Goal: Check status: Check status

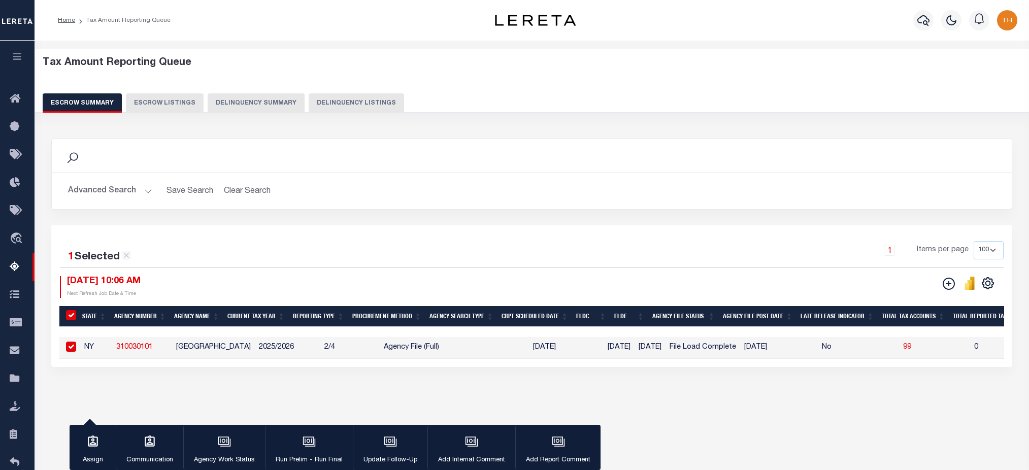
select select "100"
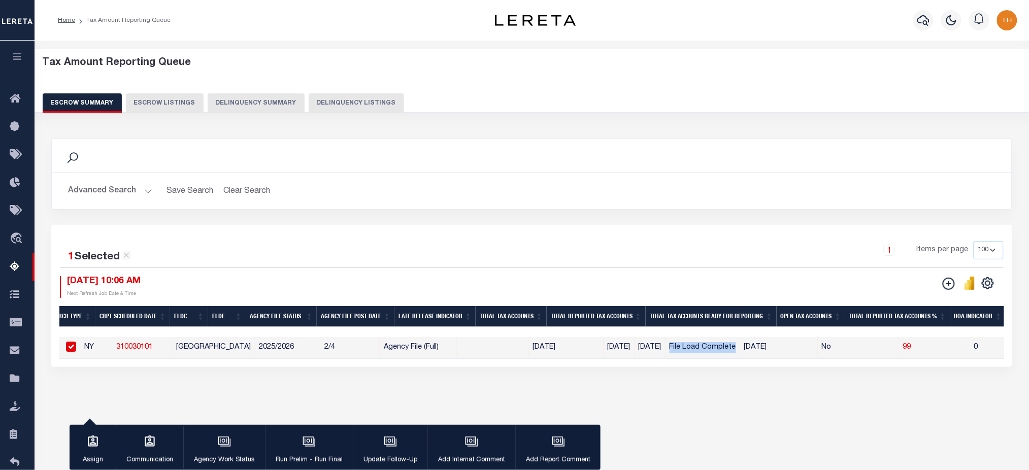
scroll to position [0, 402]
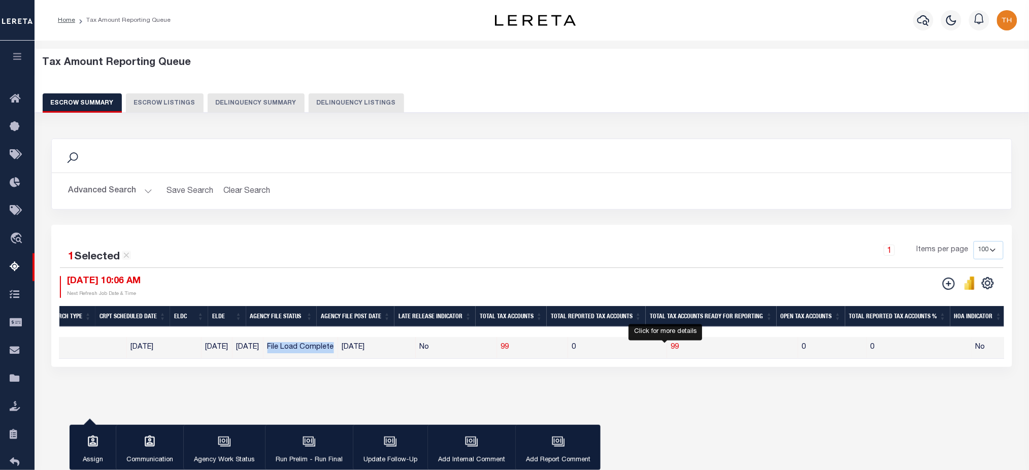
click at [671, 349] on span "99" at bounding box center [675, 347] width 8 height 7
select select "100"
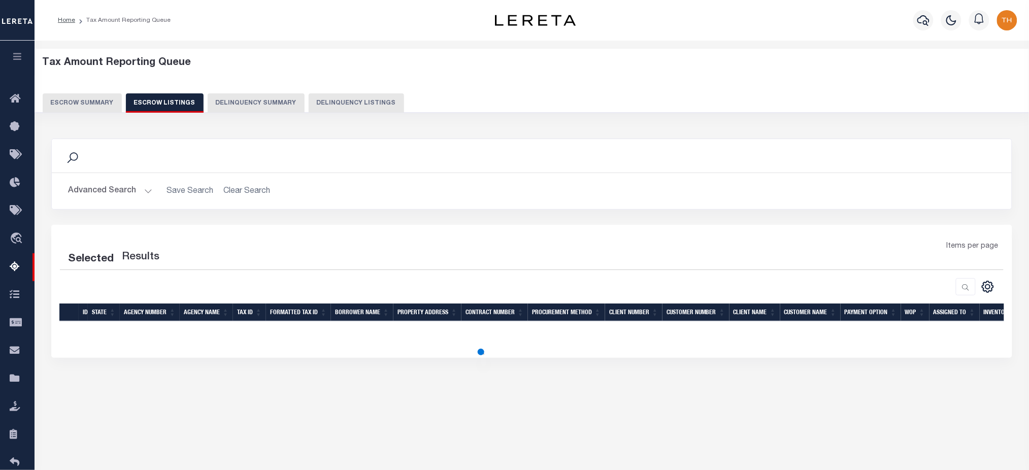
select select "100"
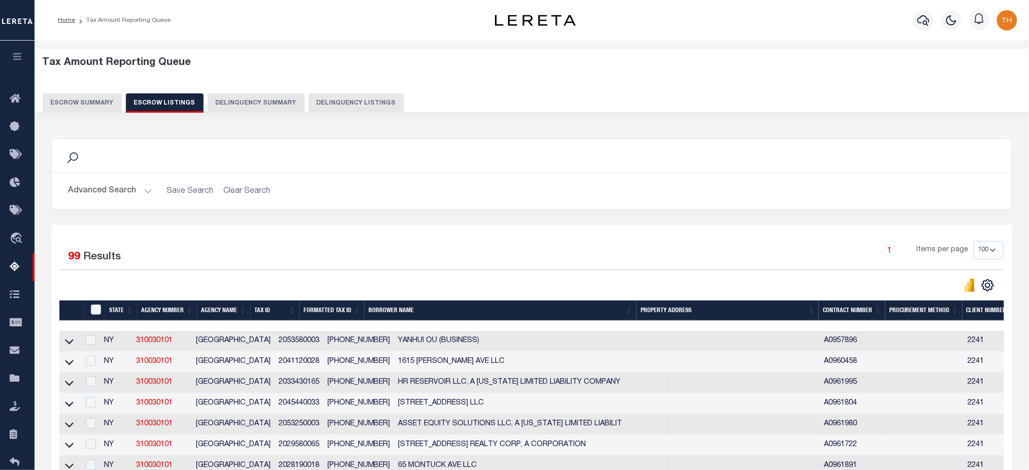
click at [74, 340] on link at bounding box center [69, 340] width 12 height 7
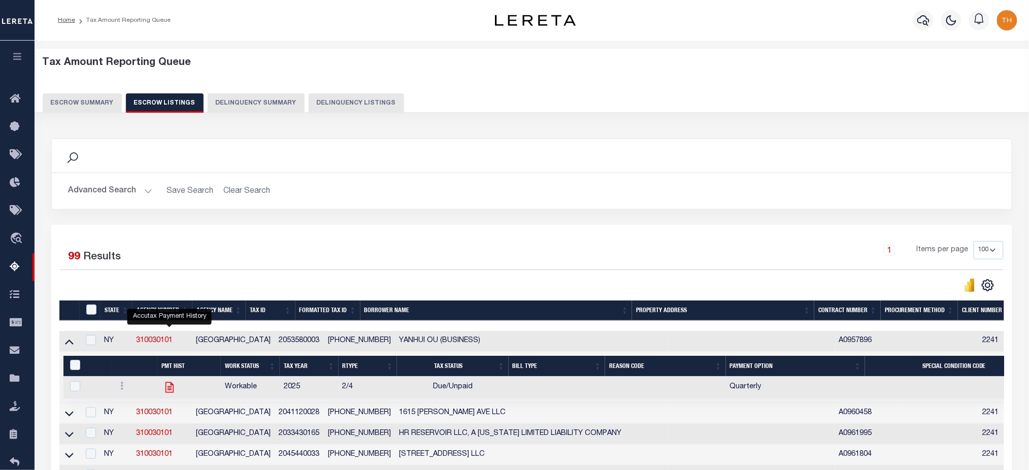
click at [166, 393] on icon "" at bounding box center [169, 387] width 8 height 11
checkbox input "true"
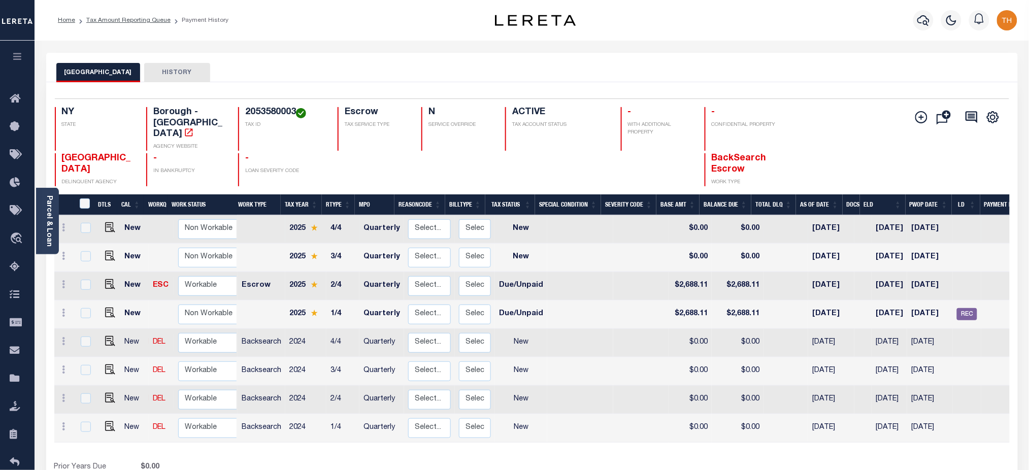
drag, startPoint x: 862, startPoint y: 216, endPoint x: 902, endPoint y: 216, distance: 40.1
click at [902, 216] on td "[DATE]" at bounding box center [890, 229] width 36 height 28
checkbox input "true"
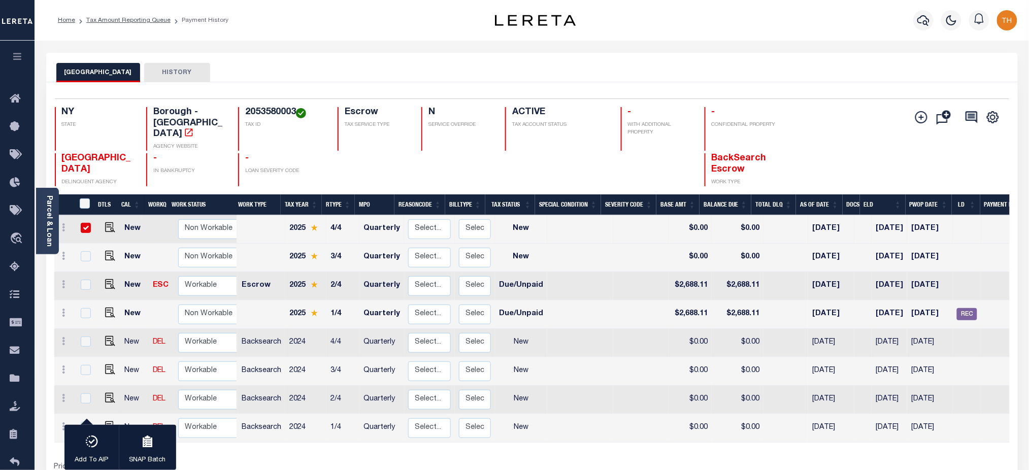
drag, startPoint x: 869, startPoint y: 244, endPoint x: 903, endPoint y: 244, distance: 34.0
click at [903, 244] on td "12/31/2025" at bounding box center [890, 258] width 36 height 28
checkbox input "true"
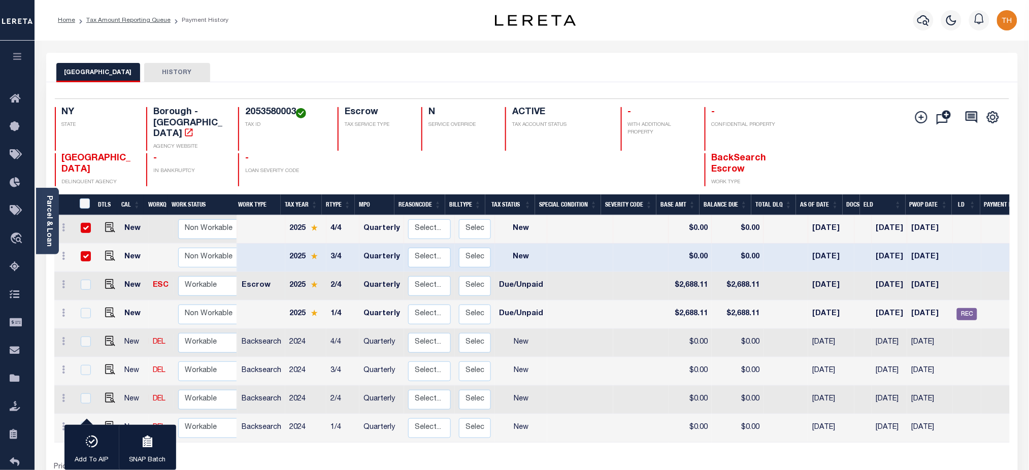
drag, startPoint x: 862, startPoint y: 273, endPoint x: 947, endPoint y: 274, distance: 84.8
click at [947, 274] on tr "New ESC Non Workable Workable Escrow 2025 2/4 Quarterly Select... Payment Rever…" at bounding box center [572, 286] width 1036 height 28
drag, startPoint x: 862, startPoint y: 242, endPoint x: 949, endPoint y: 242, distance: 87.3
click at [949, 244] on tr "New Non Workable Workable 2025 3/4 Quarterly Select... Payment Reversal Taxable…" at bounding box center [572, 258] width 1036 height 28
drag, startPoint x: 867, startPoint y: 215, endPoint x: 894, endPoint y: 278, distance: 68.9
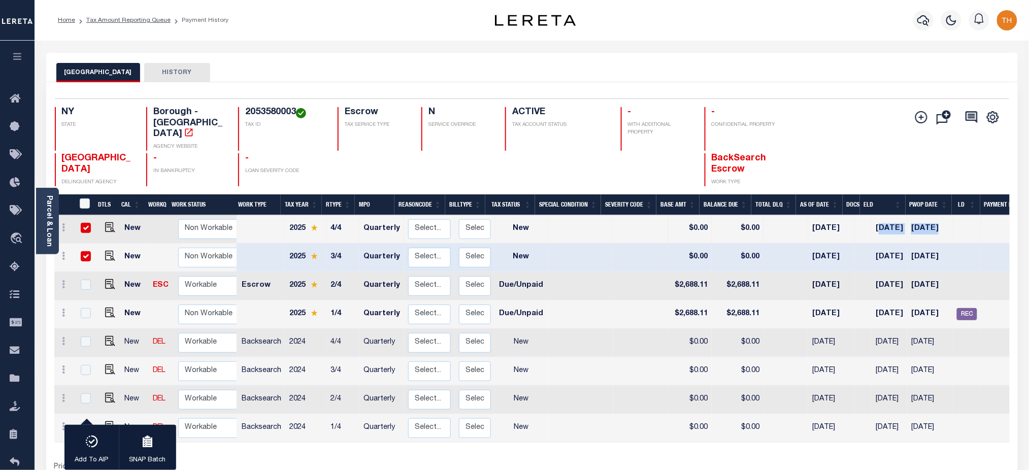
click at [934, 219] on tr "New Non Workable Workable 2025 4/4 Quarterly Select... Payment Reversal Taxable…" at bounding box center [572, 229] width 1036 height 28
drag, startPoint x: 879, startPoint y: 301, endPoint x: 950, endPoint y: 308, distance: 71.9
click at [950, 308] on tr "New Non Workable Workable 2025 1/4 Quarterly Select... Payment Reversal Taxable…" at bounding box center [572, 315] width 1036 height 28
